Goal: Complete application form

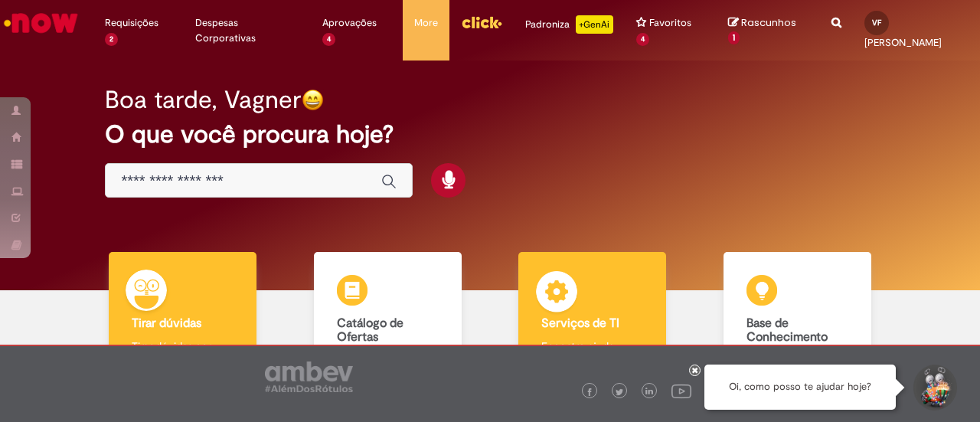
click at [578, 308] on div "Serviços de TI Serviços de TI Encontre ajuda" at bounding box center [592, 318] width 148 height 132
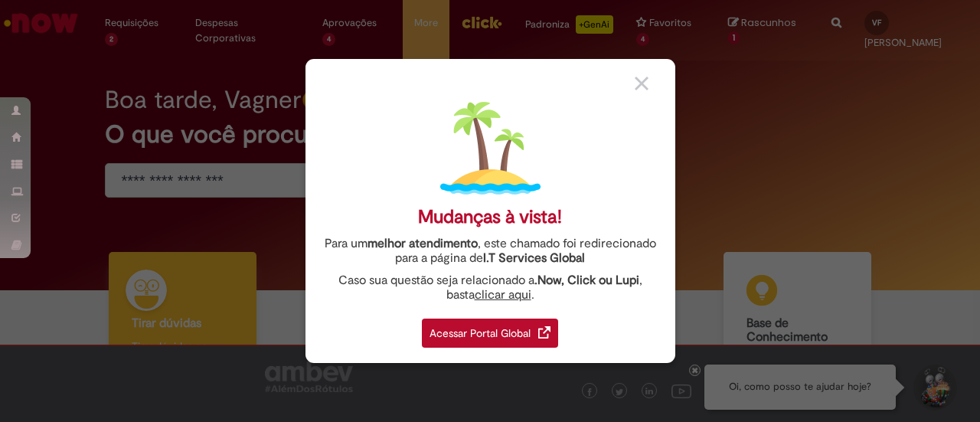
click at [482, 333] on div "Acessar Portal Global" at bounding box center [490, 332] width 136 height 29
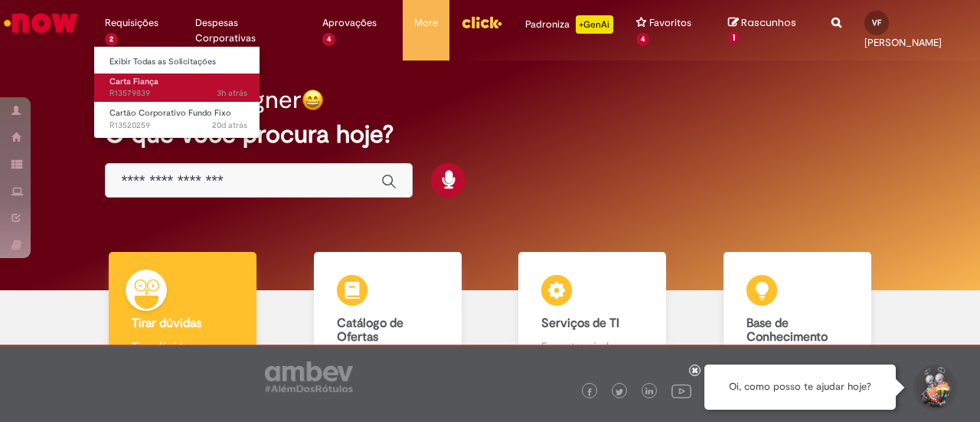
click at [158, 83] on link "Carta Fiança 3h atrás 3 horas atrás R13579839" at bounding box center [178, 87] width 168 height 28
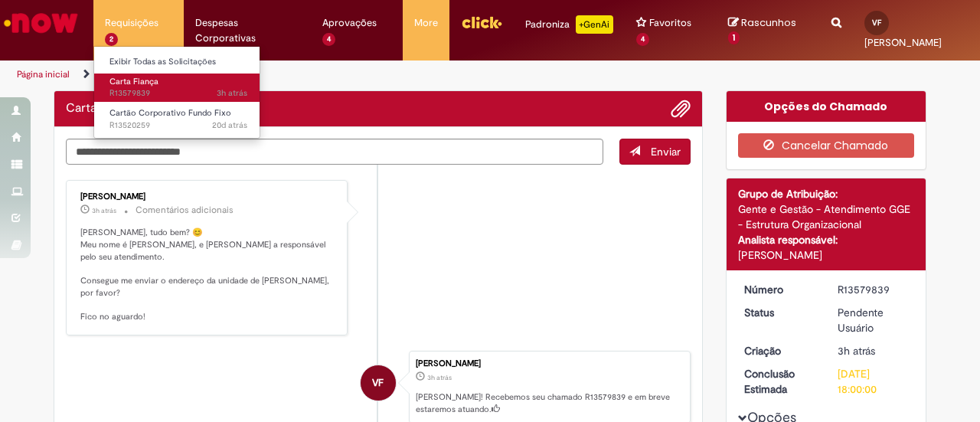
click at [158, 83] on link "Carta Fiança 3h atrás 3 horas atrás R13579839" at bounding box center [178, 87] width 168 height 28
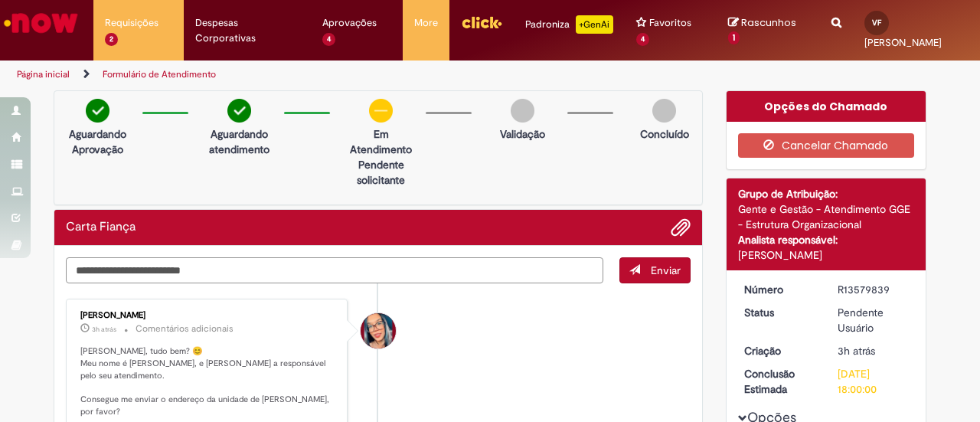
click at [309, 266] on textarea "Digite sua mensagem aqui..." at bounding box center [334, 269] width 537 height 25
type textarea "*"
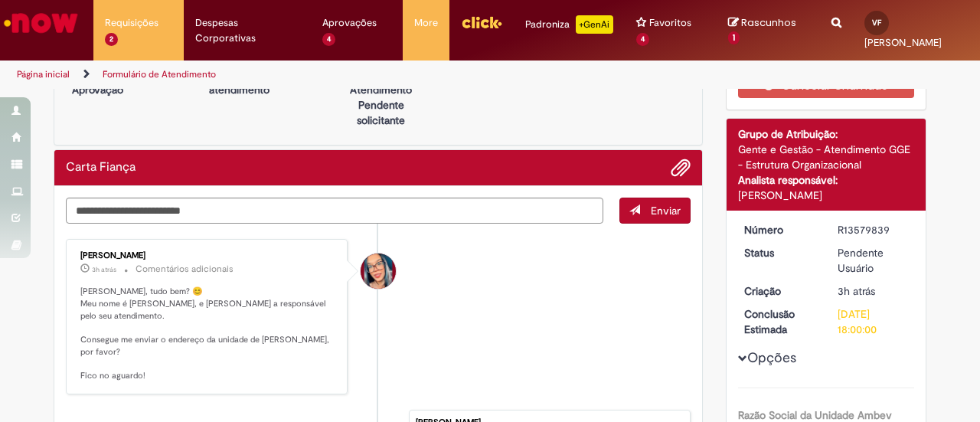
scroll to position [58, 0]
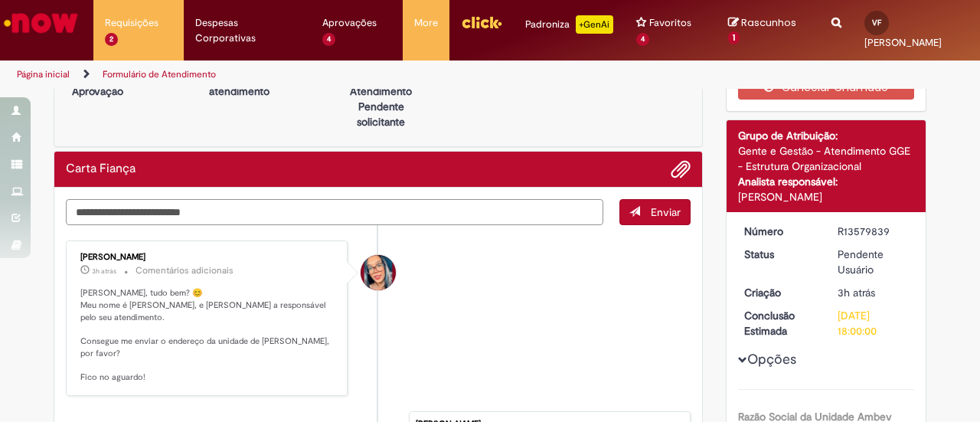
click at [377, 215] on textarea "Digite sua mensagem aqui..." at bounding box center [334, 211] width 537 height 25
type textarea "*"
paste textarea "**********"
type textarea "**********"
